Goal: Information Seeking & Learning: Learn about a topic

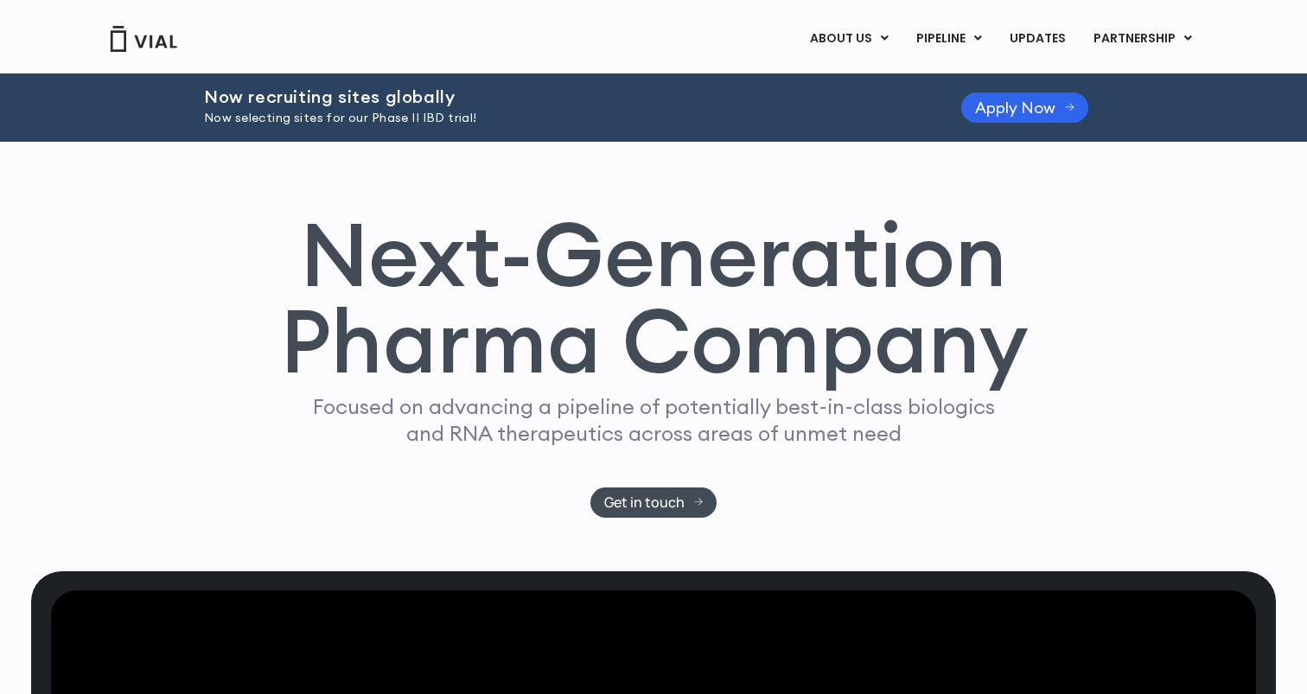
click at [183, 430] on div "Next-Generation Pharma Company Focused on advancing a pipeline of potentially b…" at bounding box center [653, 364] width 1106 height 307
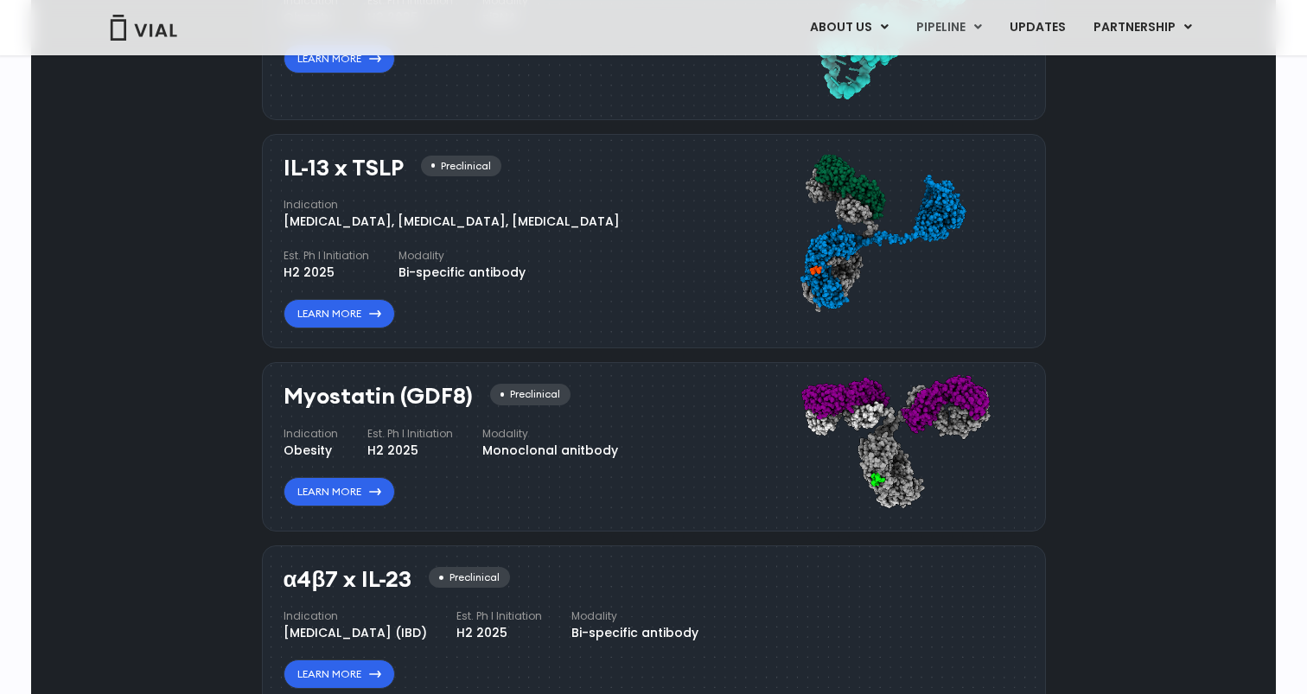
scroll to position [1682, 0]
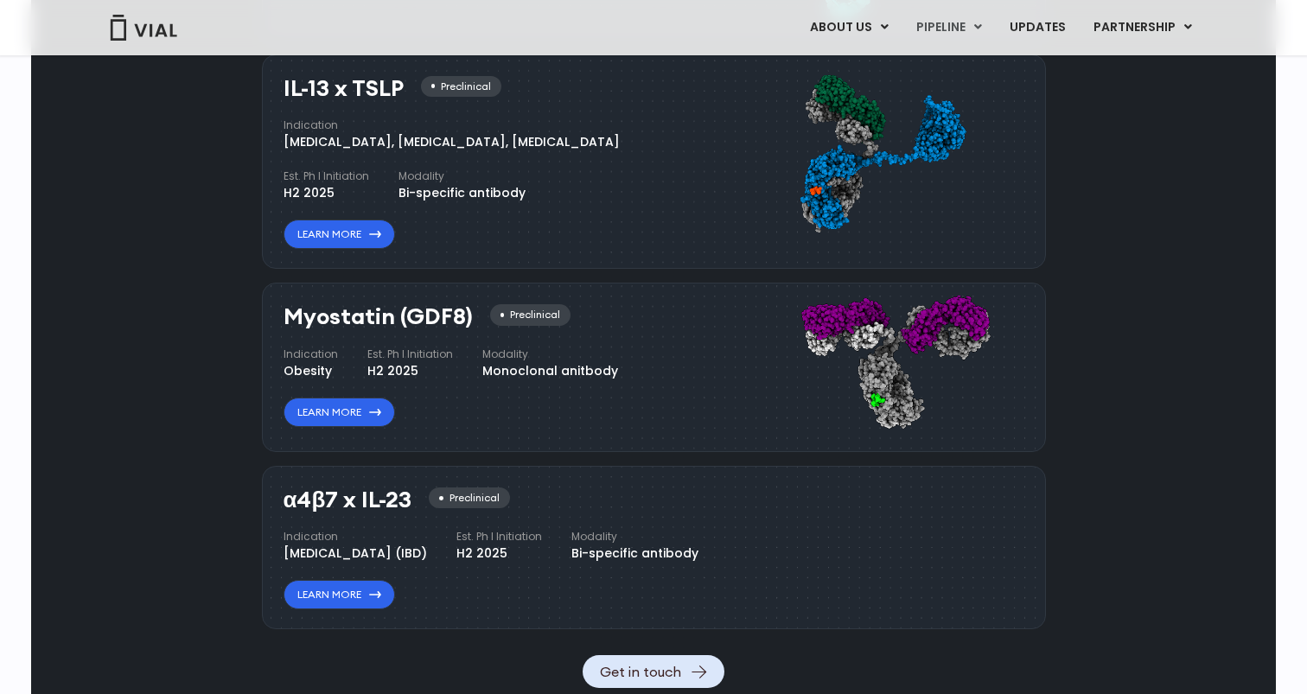
click at [413, 315] on h3 "Myostatin (GDF8)" at bounding box center [377, 316] width 189 height 25
click at [228, 346] on div "Pipeline Now recruiting sites globally We're opening enrollment for sites commi…" at bounding box center [653, 48] width 1205 height 1279
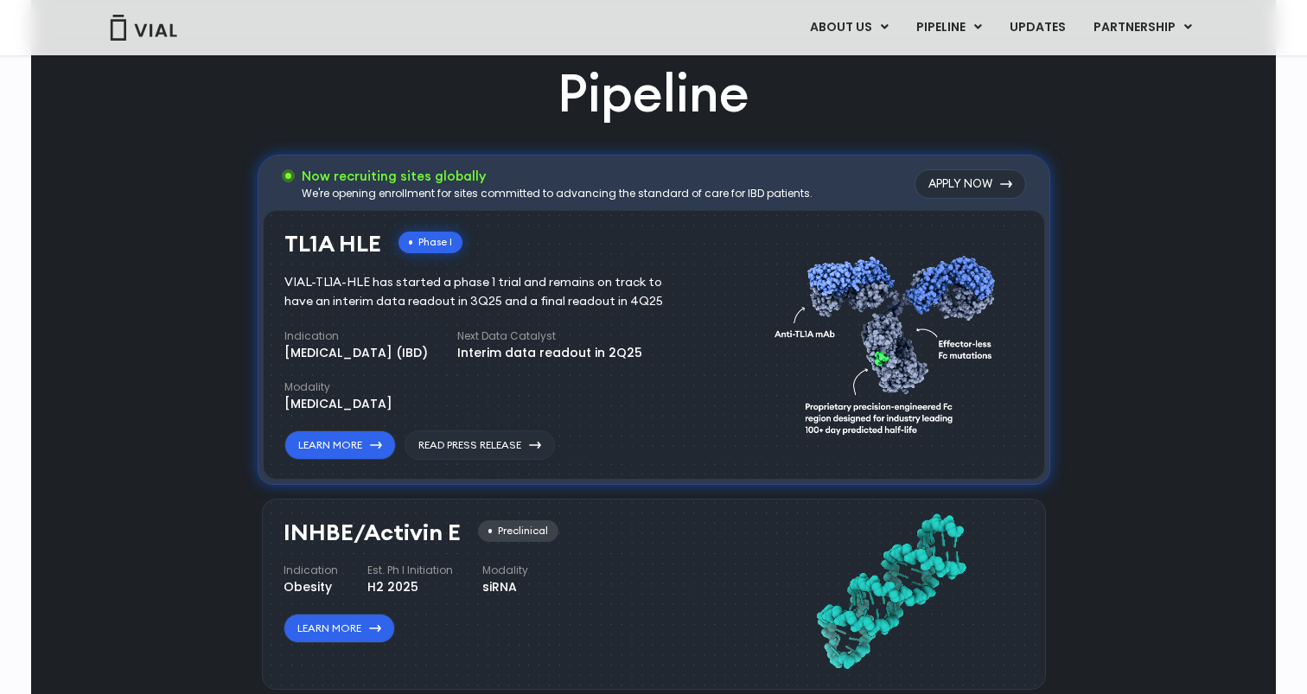
scroll to position [0, 0]
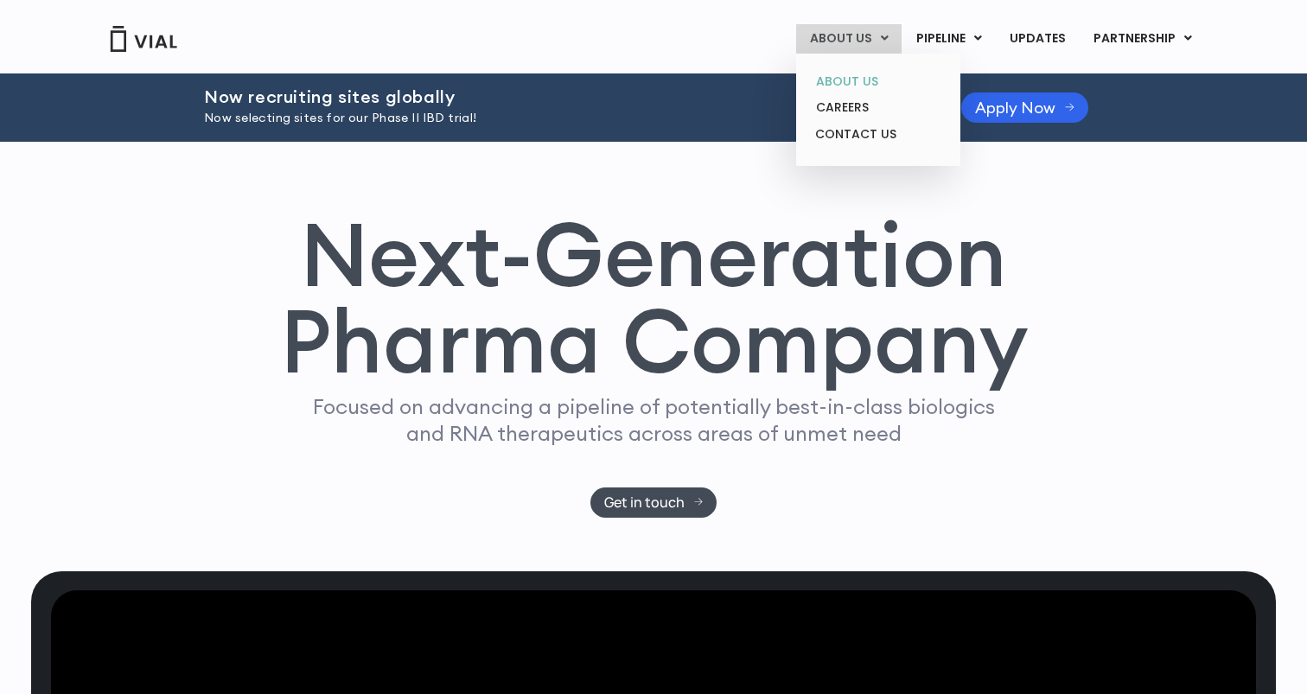
click at [863, 79] on link "ABOUT US" at bounding box center [877, 81] width 151 height 27
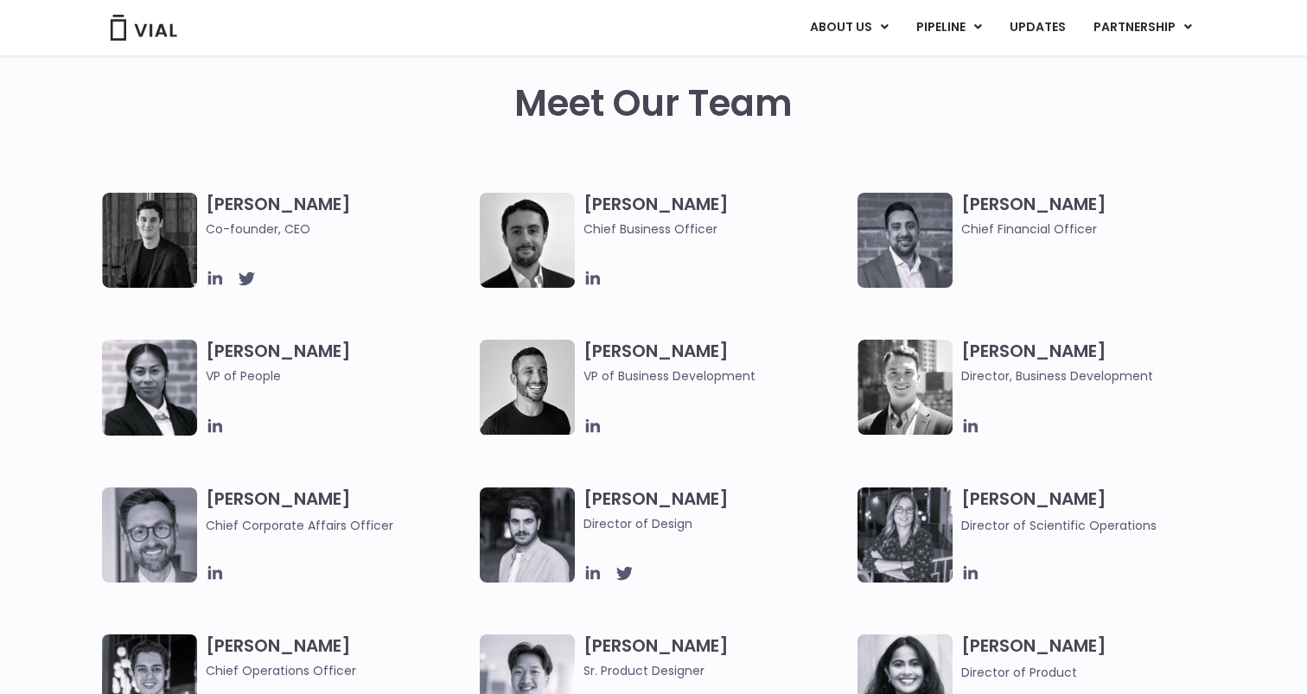
scroll to position [833, 0]
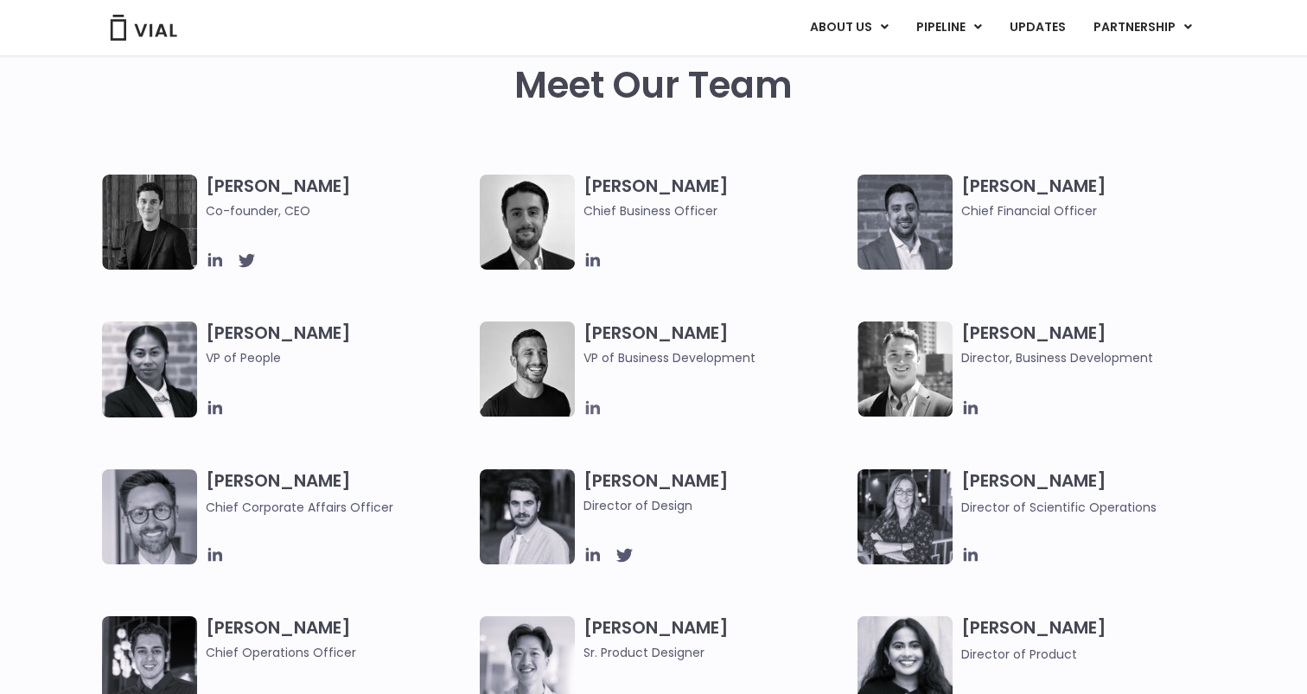
click at [594, 413] on icon at bounding box center [592, 407] width 19 height 19
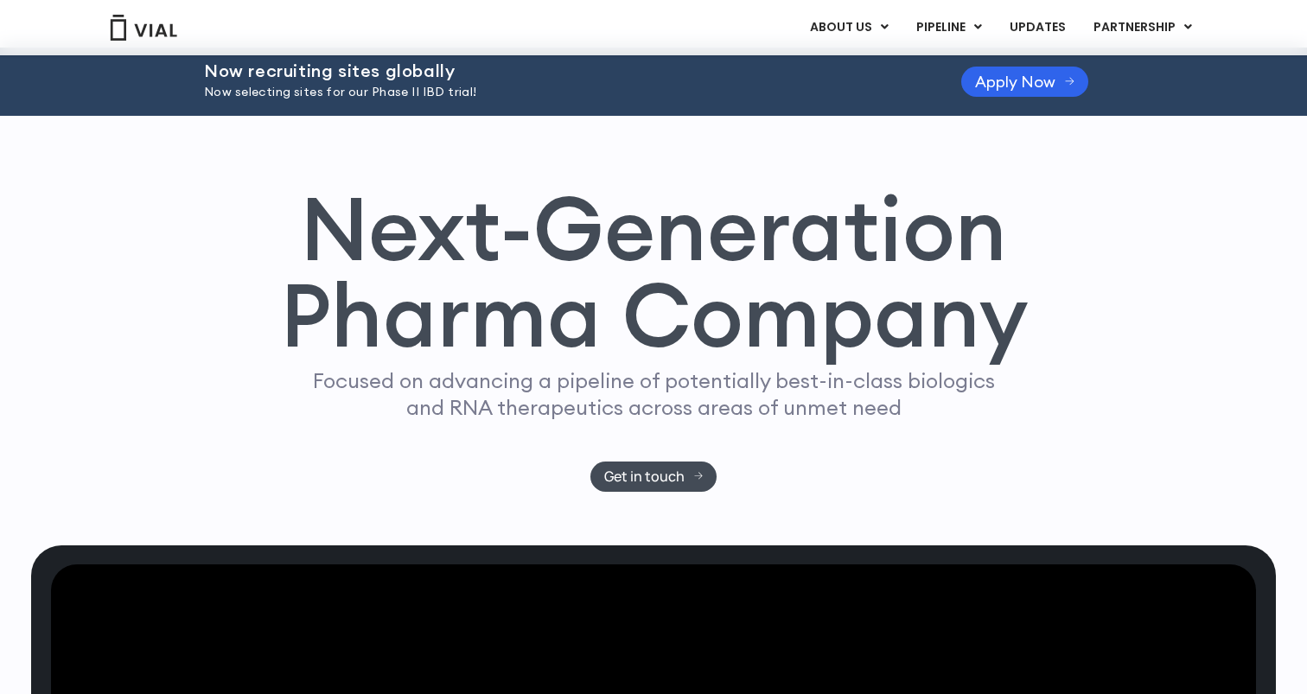
scroll to position [32, 0]
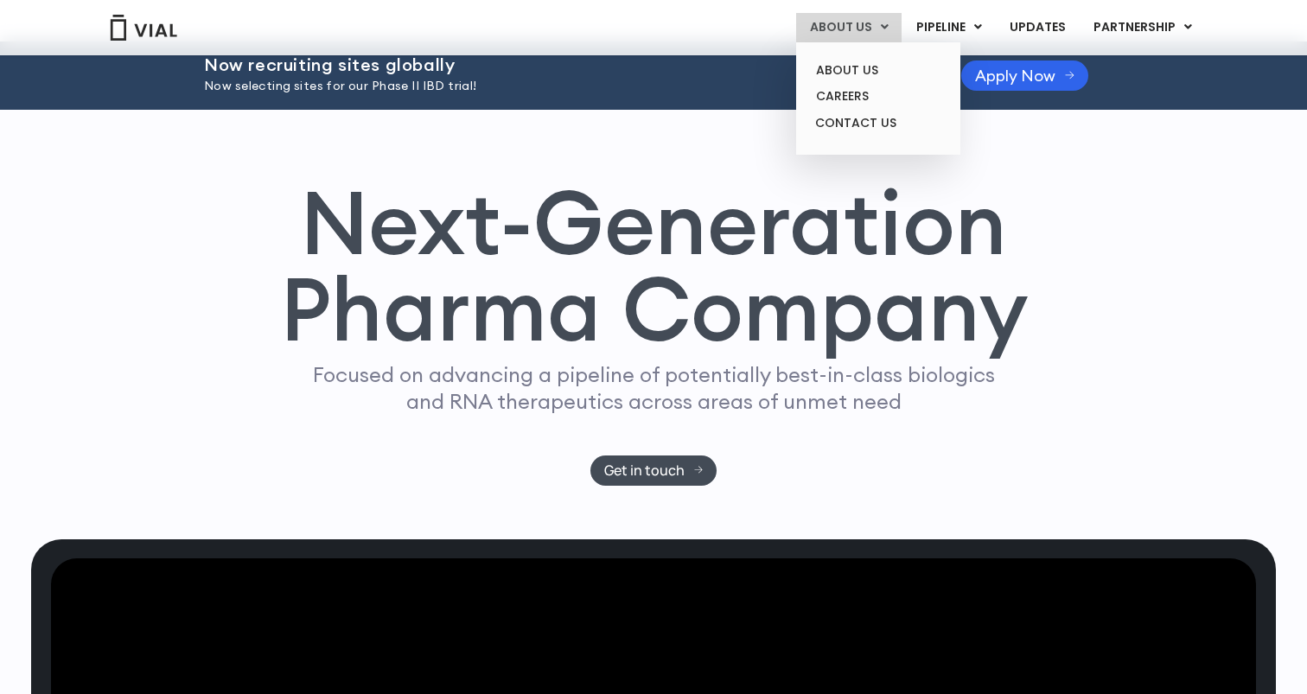
click at [869, 23] on link "ABOUT US" at bounding box center [848, 27] width 105 height 29
click at [869, 73] on link "ABOUT US" at bounding box center [877, 70] width 151 height 27
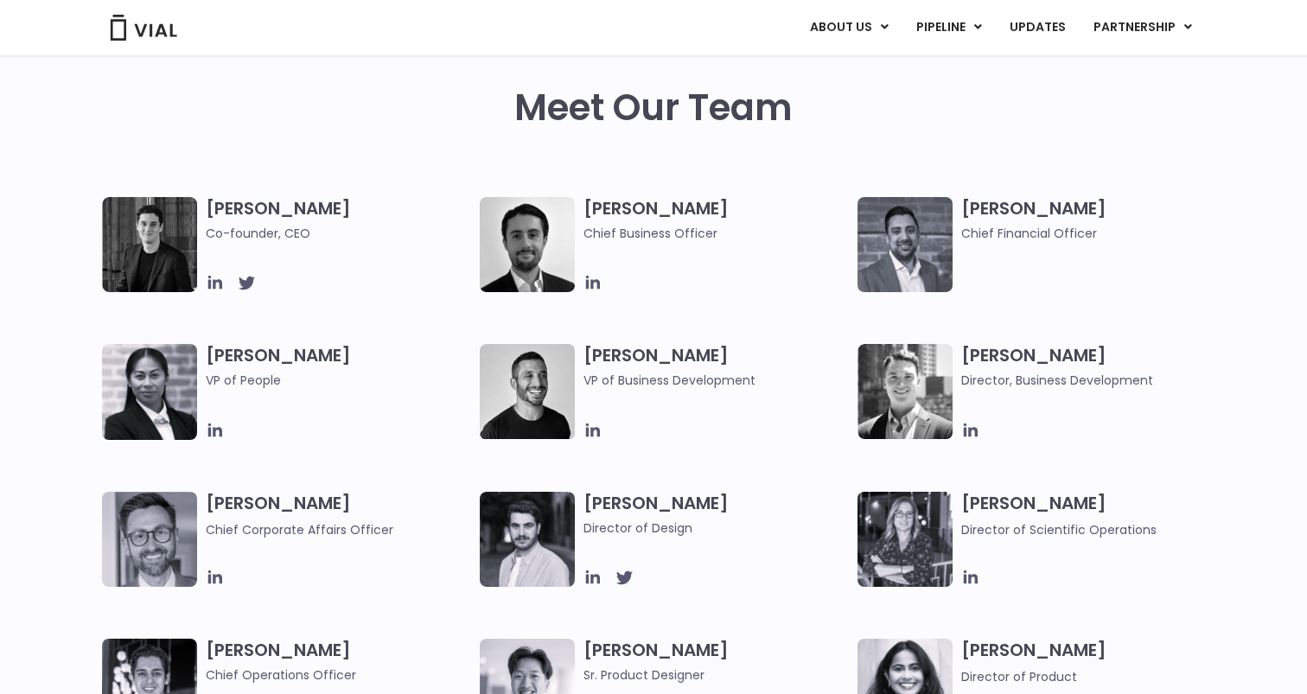
scroll to position [804, 0]
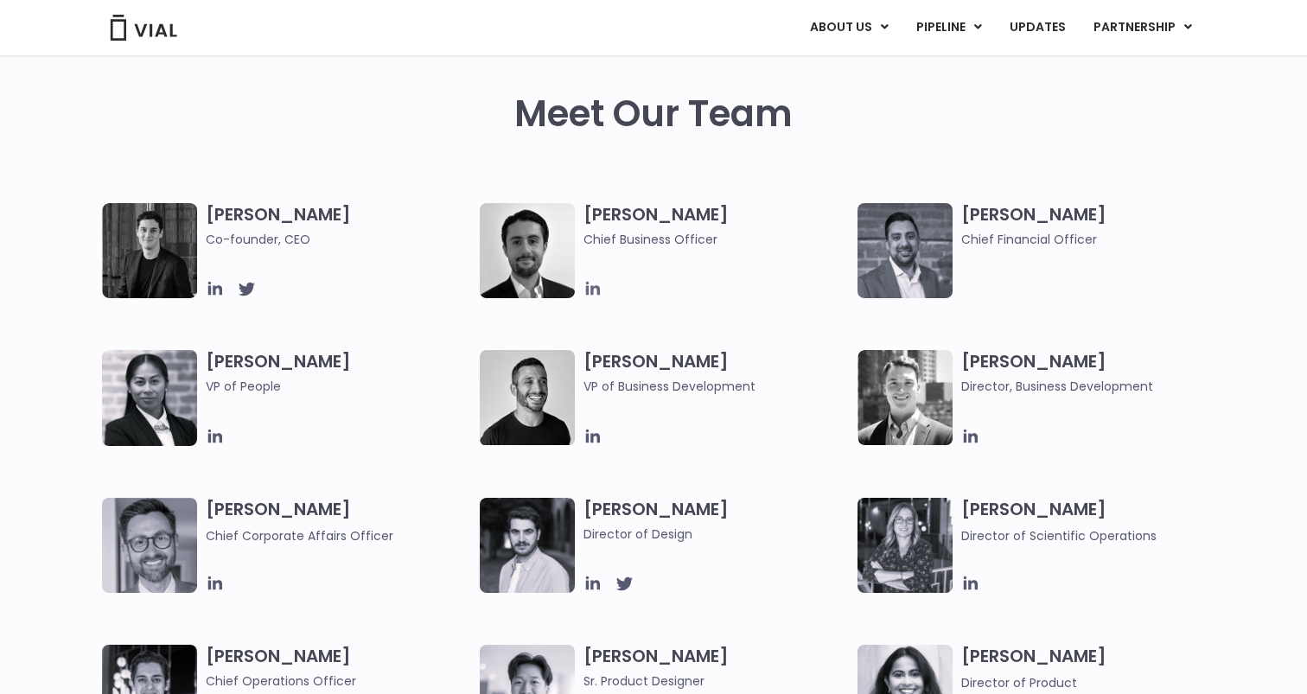
click at [598, 289] on icon at bounding box center [593, 289] width 14 height 14
